Goal: Information Seeking & Learning: Understand process/instructions

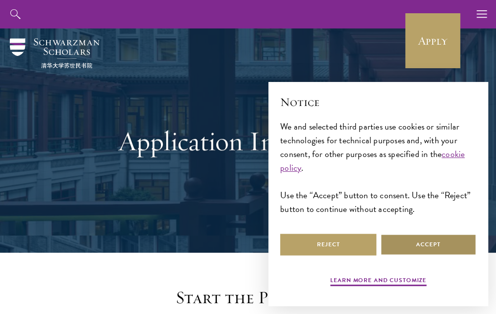
click at [420, 246] on button "Accept" at bounding box center [428, 244] width 96 height 22
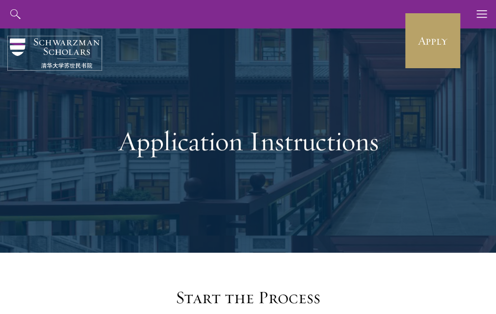
click at [20, 46] on img at bounding box center [55, 53] width 90 height 30
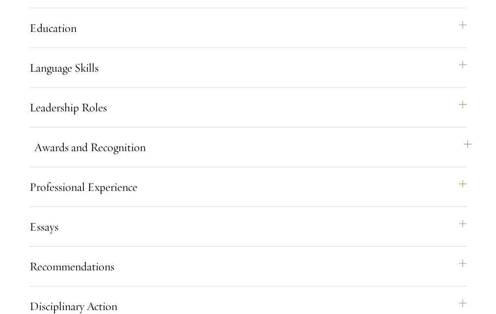
scroll to position [981, 0]
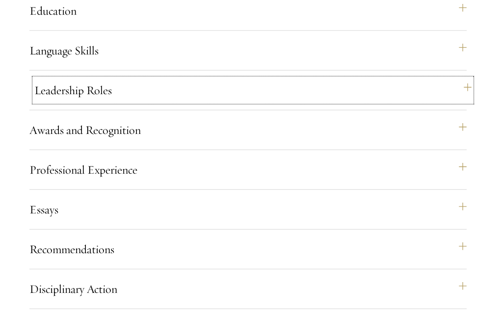
click at [468, 102] on button "Leadership Roles" at bounding box center [252, 90] width 437 height 24
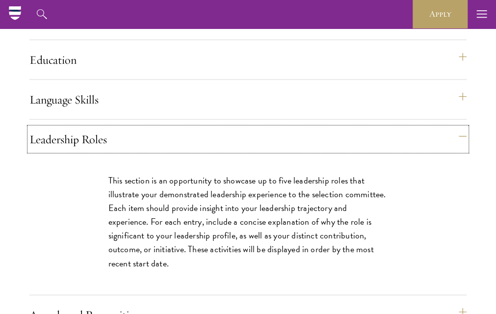
scroll to position [883, 0]
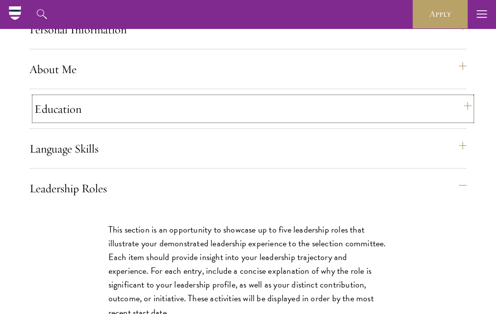
click at [462, 121] on button "Education" at bounding box center [252, 109] width 437 height 24
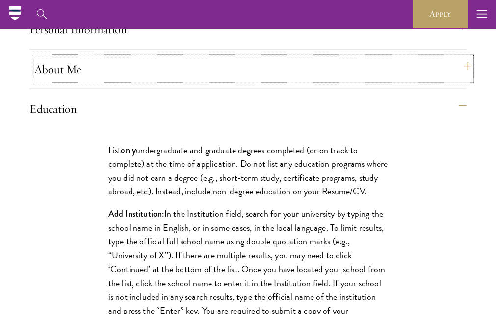
click at [468, 81] on button "About Me" at bounding box center [252, 69] width 437 height 24
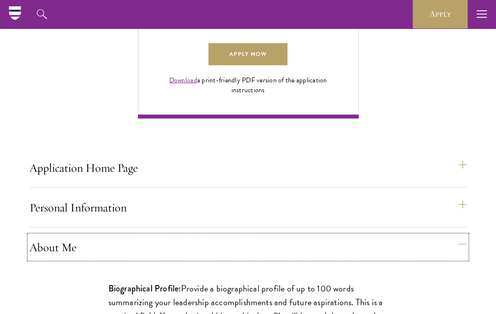
scroll to position [687, 0]
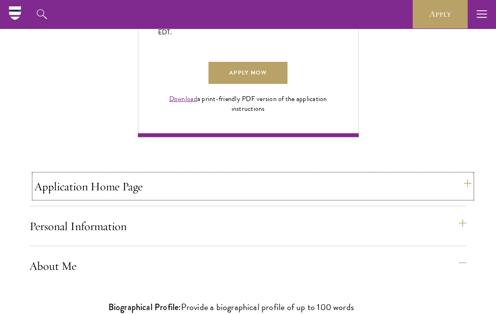
click at [159, 198] on button "Application Home Page" at bounding box center [252, 186] width 437 height 24
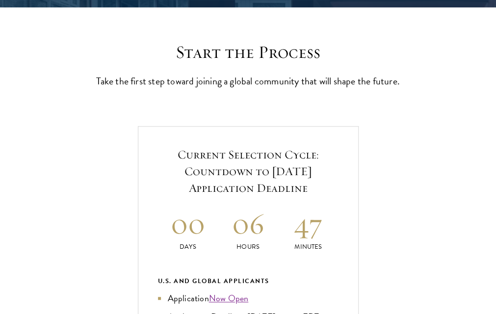
scroll to position [343, 0]
